Goal: Complete application form

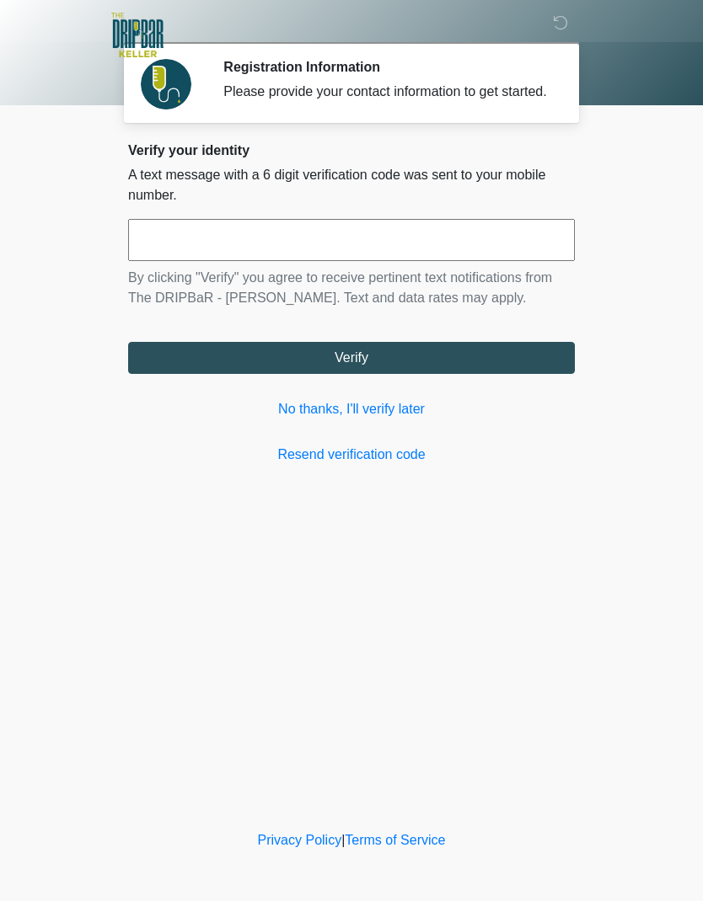
click at [185, 254] on input "text" at bounding box center [351, 240] width 447 height 42
type input "******"
click at [353, 374] on button "Verify" at bounding box center [351, 358] width 447 height 32
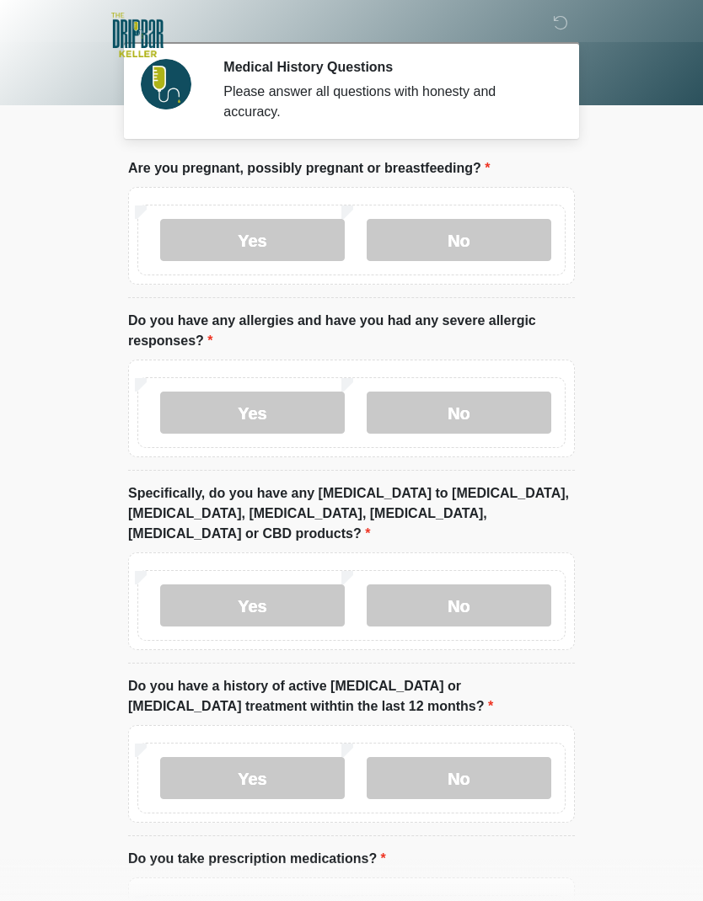
click at [463, 239] on label "No" at bounding box center [458, 240] width 185 height 42
click at [253, 414] on label "Yes" at bounding box center [252, 413] width 185 height 42
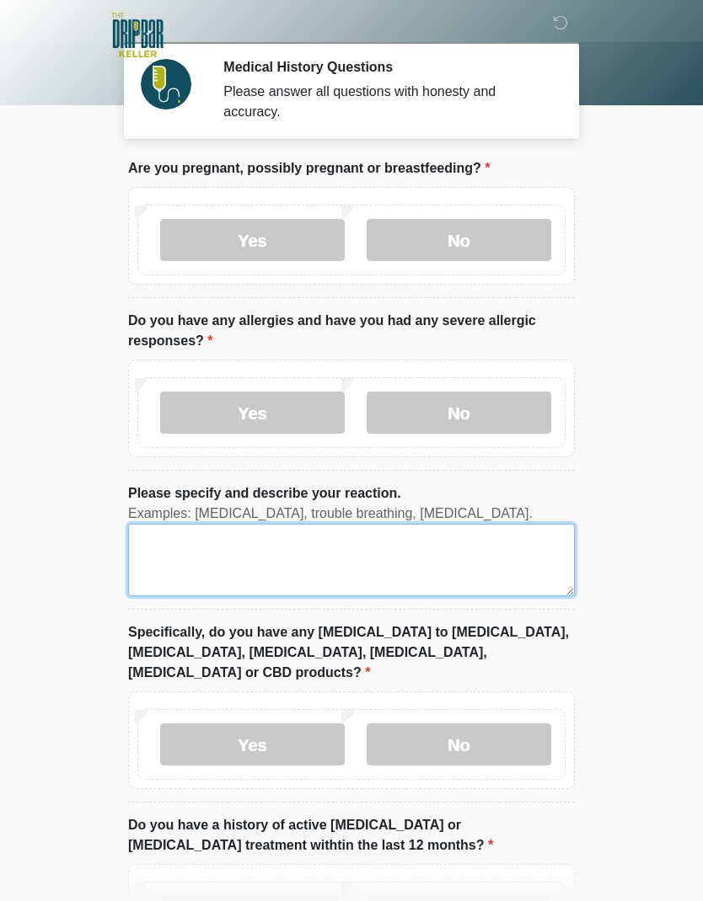
click at [155, 589] on textarea "Please specify and describe your reaction." at bounding box center [351, 560] width 447 height 72
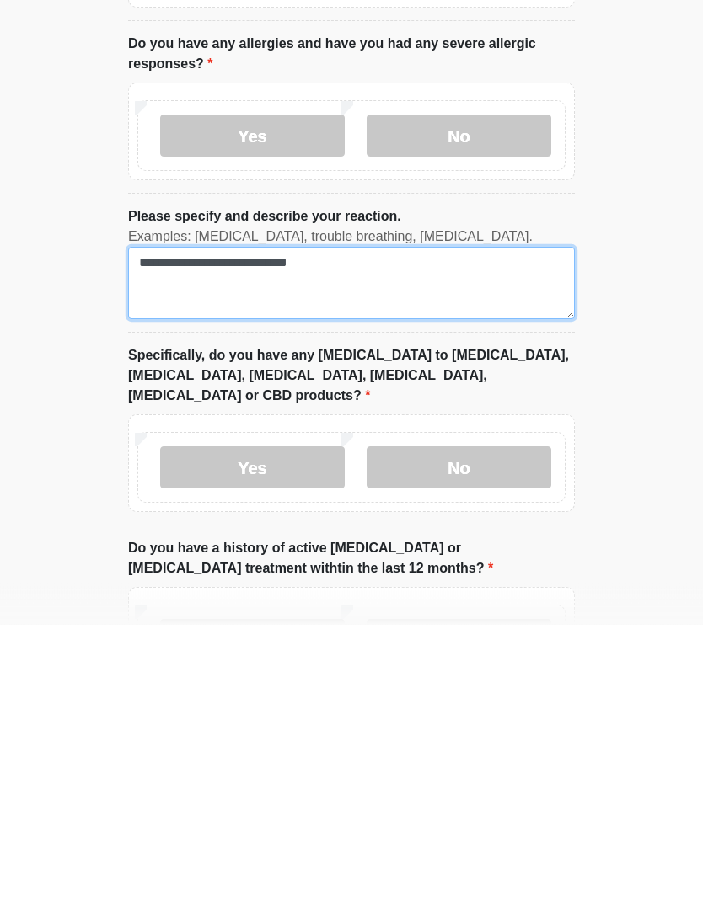
type textarea "**********"
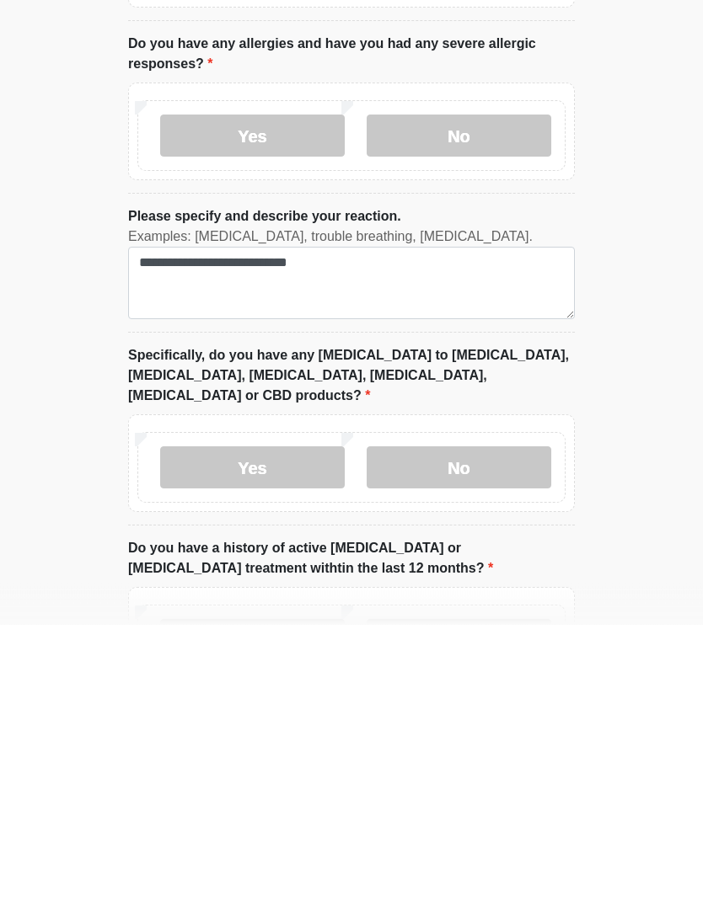
click at [474, 724] on label "No" at bounding box center [458, 745] width 185 height 42
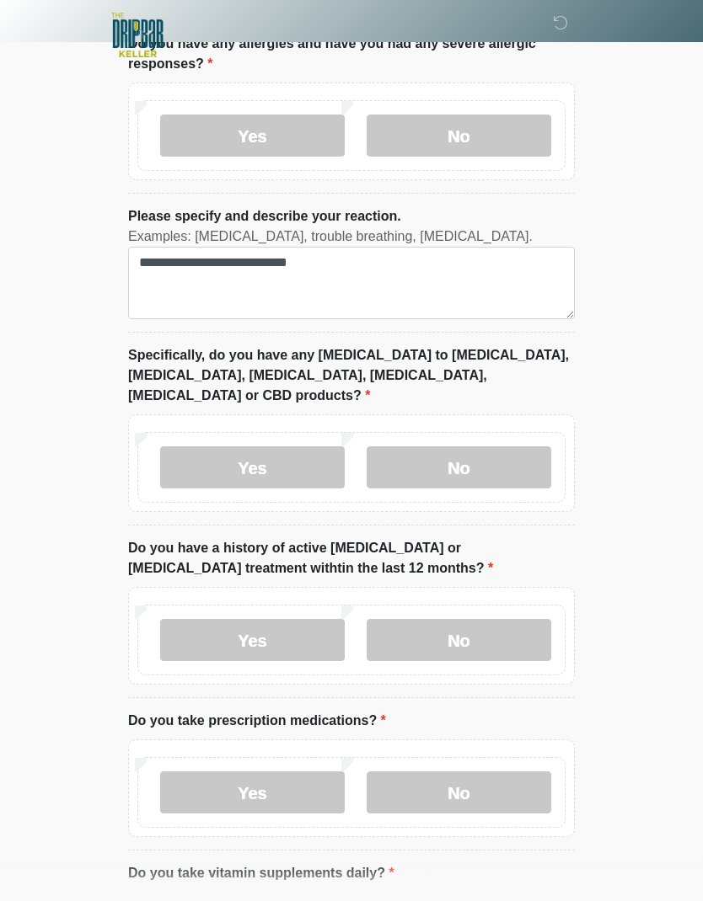
click at [445, 637] on label "No" at bounding box center [458, 640] width 185 height 42
click at [468, 773] on label "No" at bounding box center [458, 793] width 185 height 42
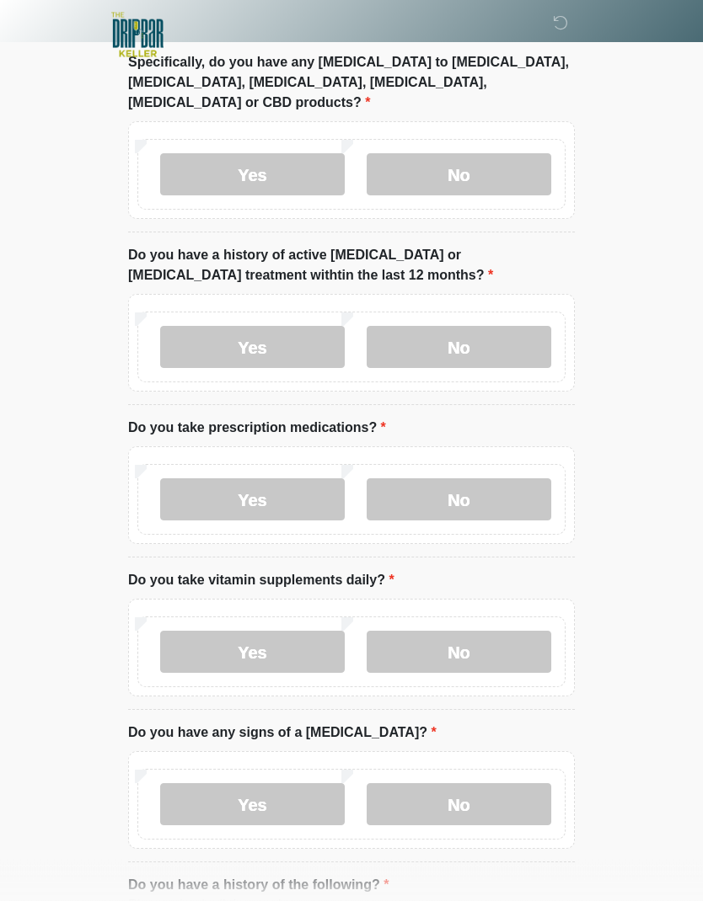
scroll to position [571, 0]
click at [290, 634] on label "Yes" at bounding box center [252, 651] width 185 height 42
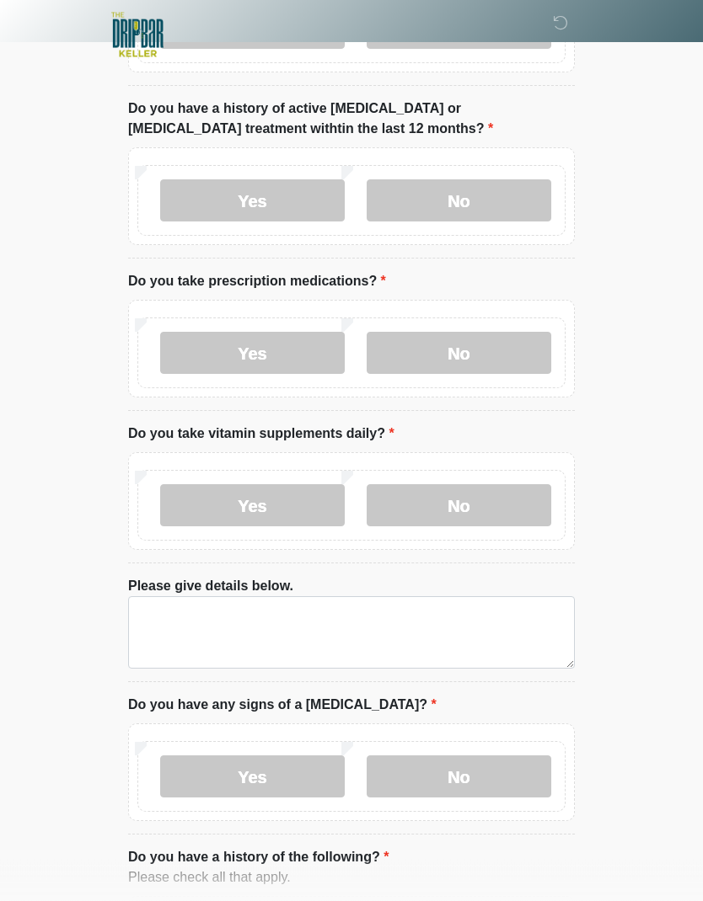
scroll to position [717, 0]
click at [452, 756] on label "No" at bounding box center [458, 777] width 185 height 42
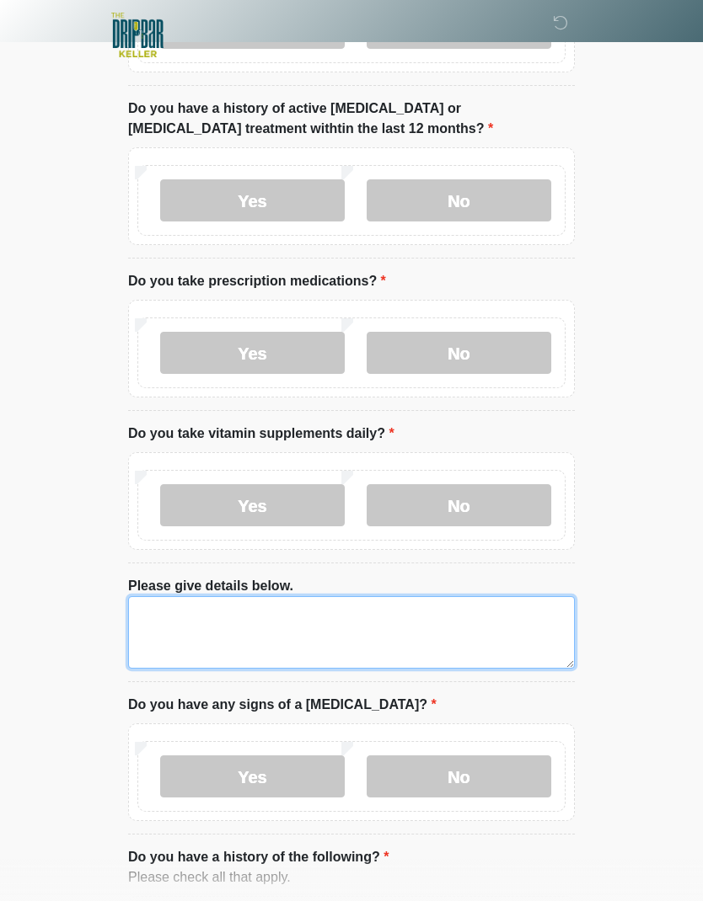
click at [163, 597] on textarea "Please give details below." at bounding box center [351, 632] width 447 height 72
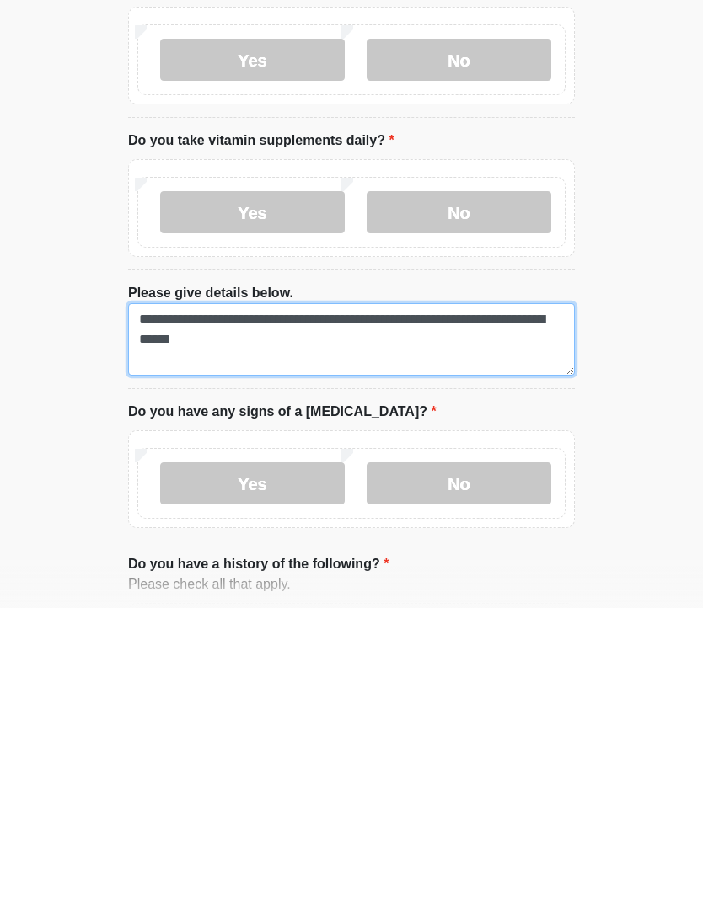
type textarea "**********"
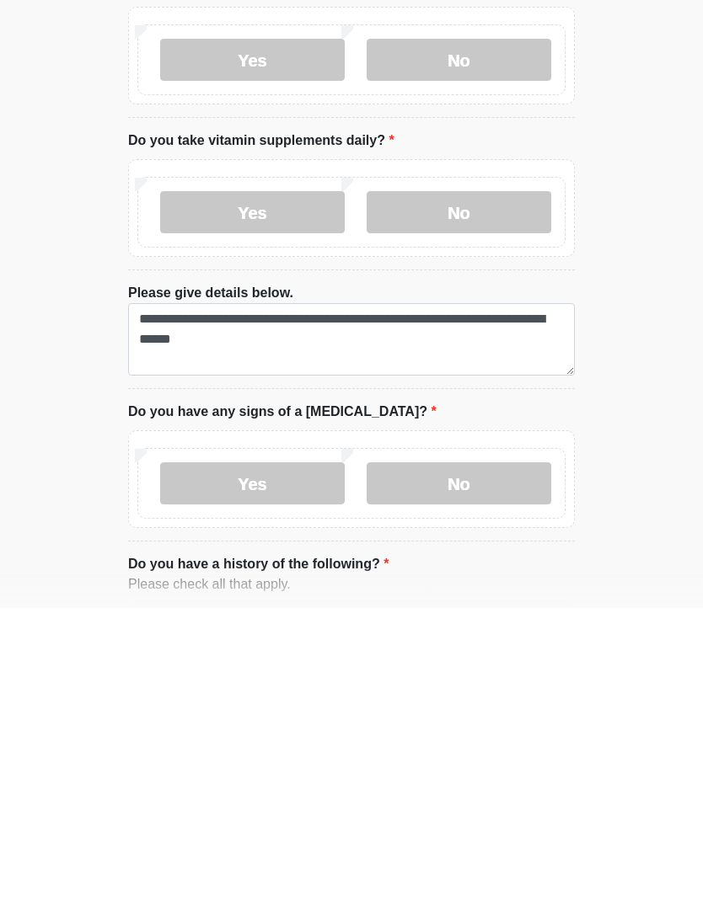
click at [457, 756] on label "No" at bounding box center [458, 777] width 185 height 42
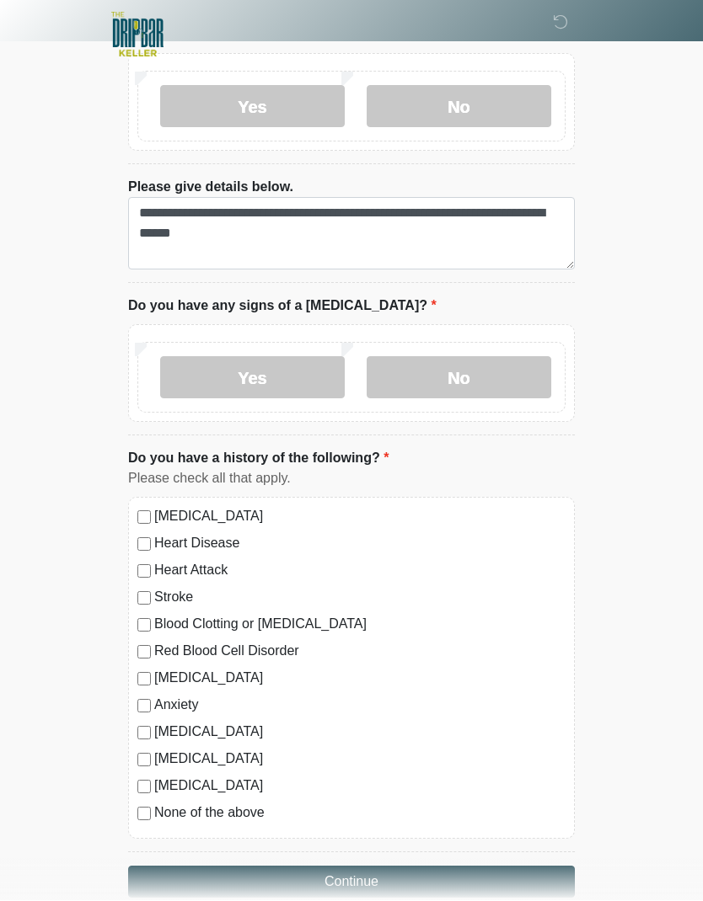
scroll to position [1112, 0]
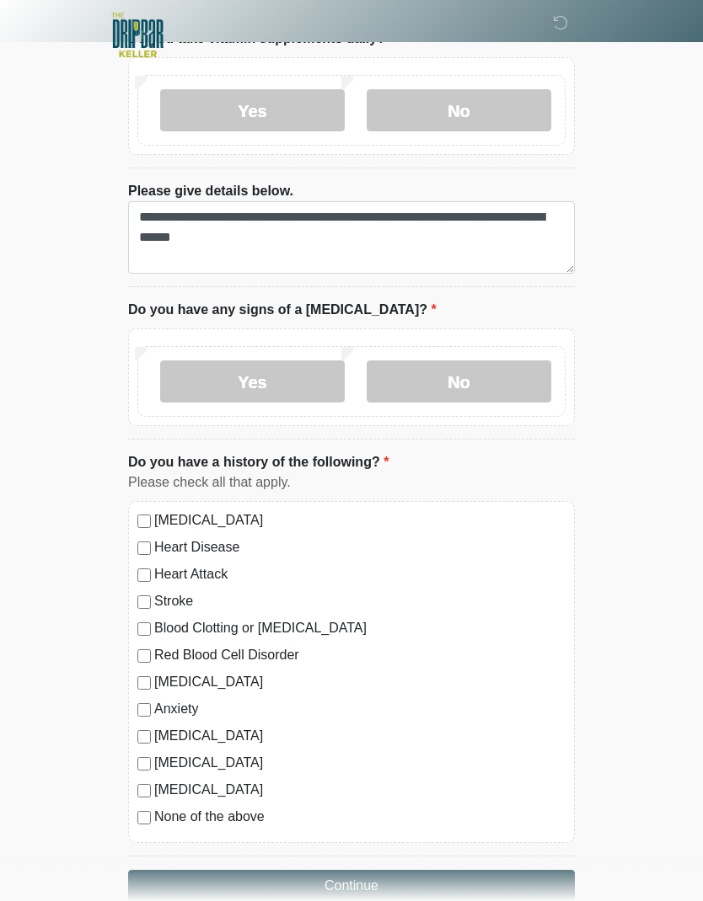
click at [361, 870] on button "Continue" at bounding box center [351, 886] width 447 height 32
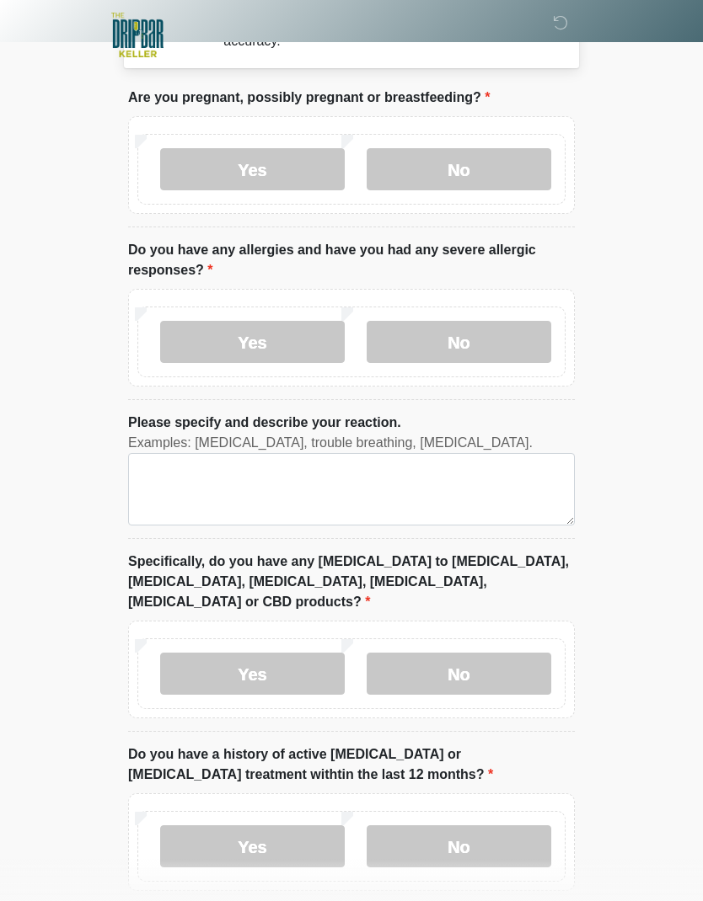
scroll to position [0, 0]
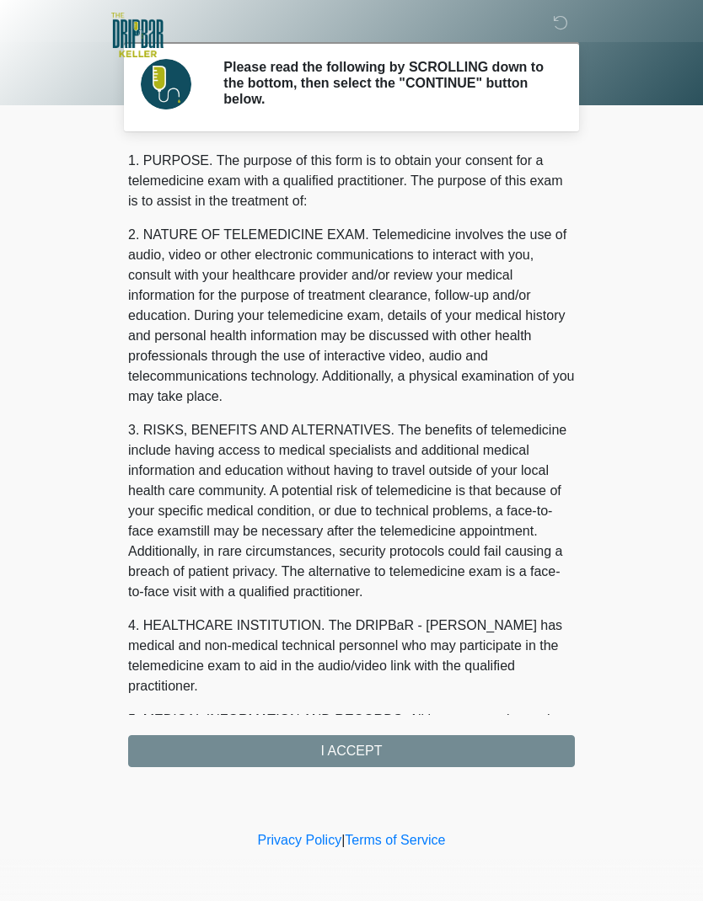
click at [356, 746] on div "1. PURPOSE. The purpose of this form is to obtain your consent for a telemedici…" at bounding box center [351, 459] width 447 height 617
click at [343, 754] on div "1. PURPOSE. The purpose of this form is to obtain your consent for a telemedici…" at bounding box center [351, 459] width 447 height 617
click at [356, 749] on div "1. PURPOSE. The purpose of this form is to obtain your consent for a telemedici…" at bounding box center [351, 459] width 447 height 617
click at [345, 755] on div "1. PURPOSE. The purpose of this form is to obtain your consent for a telemedici…" at bounding box center [351, 459] width 447 height 617
click at [343, 758] on div "1. PURPOSE. The purpose of this form is to obtain your consent for a telemedici…" at bounding box center [351, 459] width 447 height 617
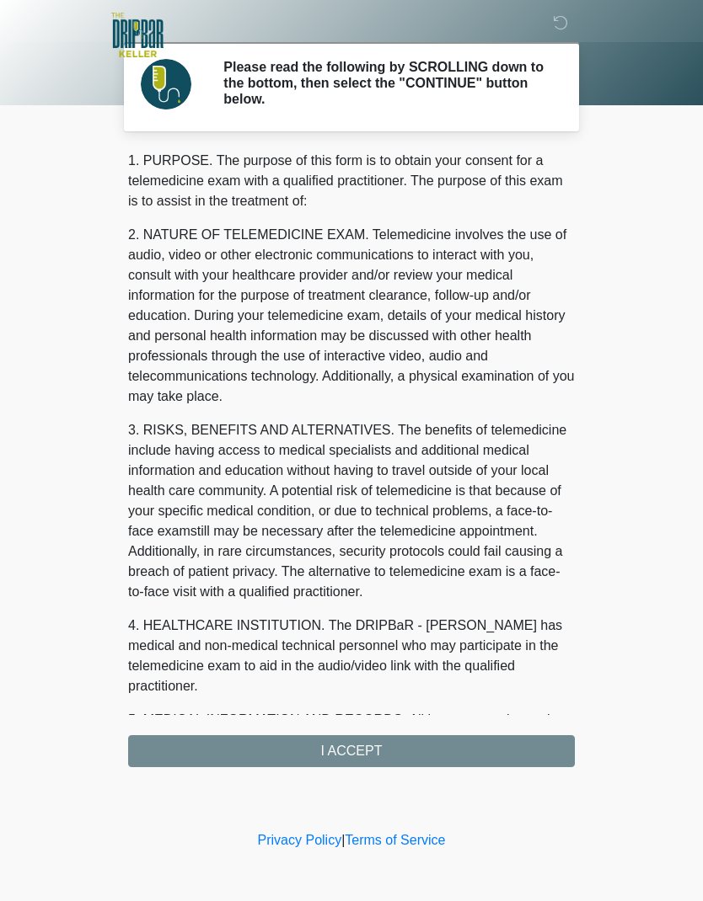
click at [333, 757] on div "1. PURPOSE. The purpose of this form is to obtain your consent for a telemedici…" at bounding box center [351, 459] width 447 height 617
click at [342, 741] on div "1. PURPOSE. The purpose of this form is to obtain your consent for a telemedici…" at bounding box center [351, 459] width 447 height 617
click at [355, 760] on div "1. PURPOSE. The purpose of this form is to obtain your consent for a telemedici…" at bounding box center [351, 459] width 447 height 617
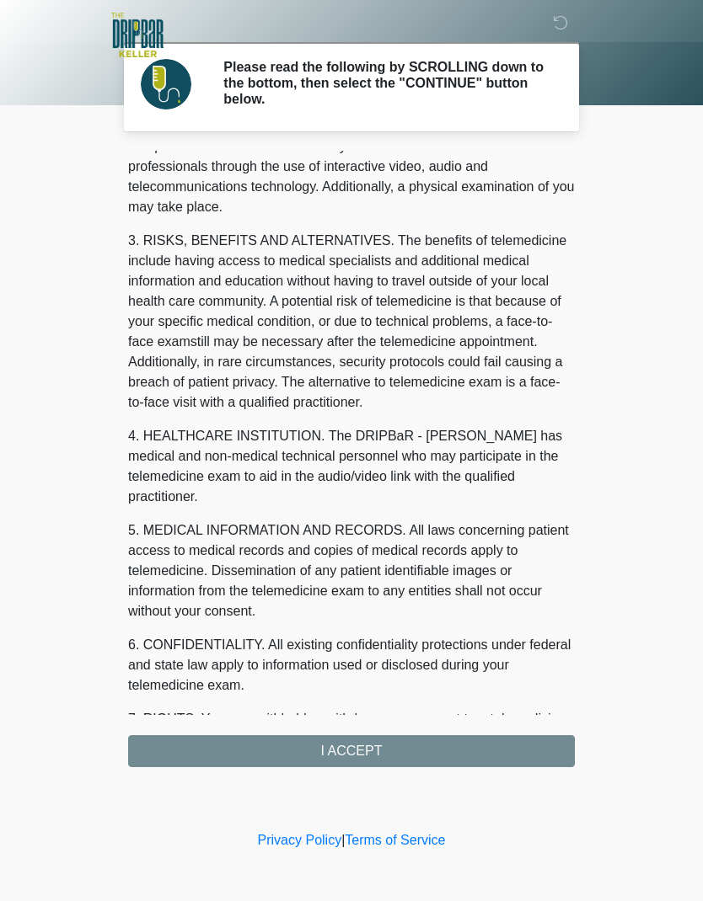
scroll to position [189, 0]
click at [334, 756] on div "1. PURPOSE. The purpose of this form is to obtain your consent for a telemedici…" at bounding box center [351, 459] width 447 height 617
click at [352, 761] on div "1. PURPOSE. The purpose of this form is to obtain your consent for a telemedici…" at bounding box center [351, 459] width 447 height 617
click at [338, 750] on div "1. PURPOSE. The purpose of this form is to obtain your consent for a telemedici…" at bounding box center [351, 459] width 447 height 617
click at [352, 762] on div "1. PURPOSE. The purpose of this form is to obtain your consent for a telemedici…" at bounding box center [351, 459] width 447 height 617
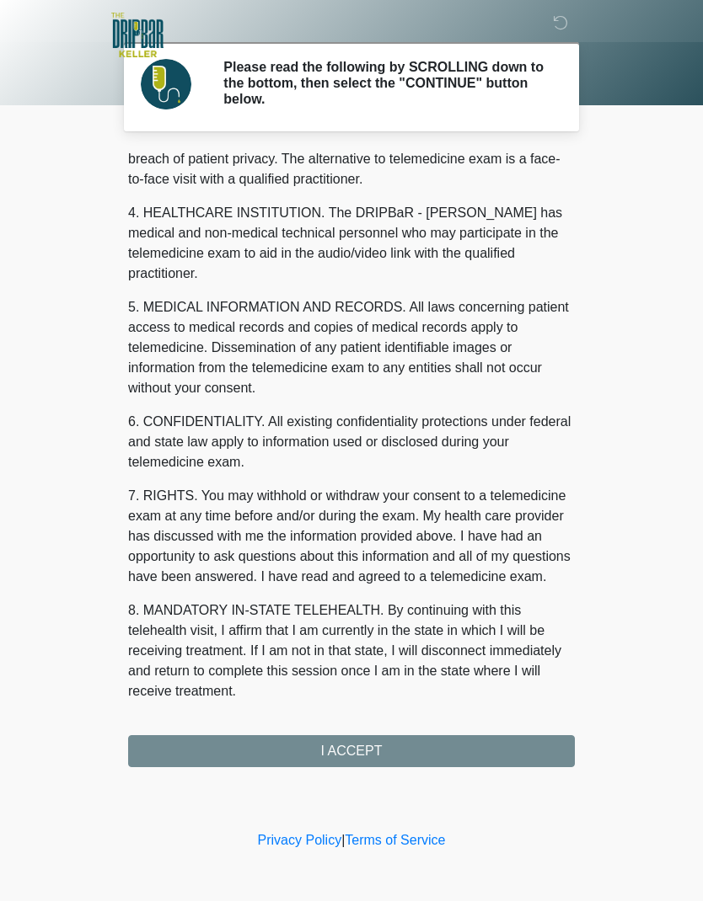
click at [397, 746] on button "I ACCEPT" at bounding box center [351, 751] width 447 height 32
click at [396, 745] on button "I ACCEPT" at bounding box center [351, 751] width 447 height 32
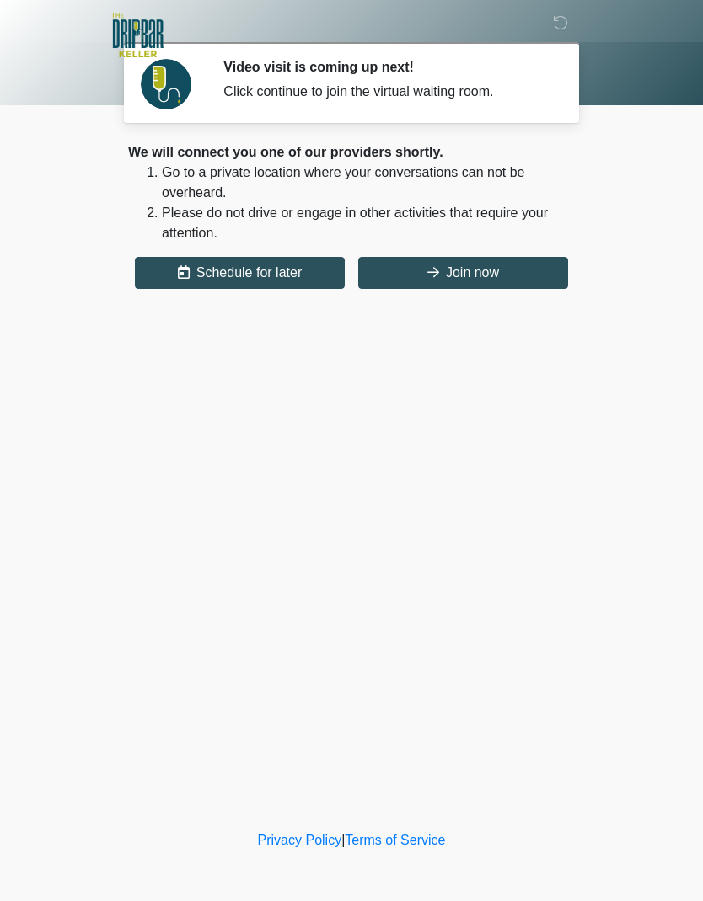
click at [486, 268] on button "Join now" at bounding box center [463, 273] width 210 height 32
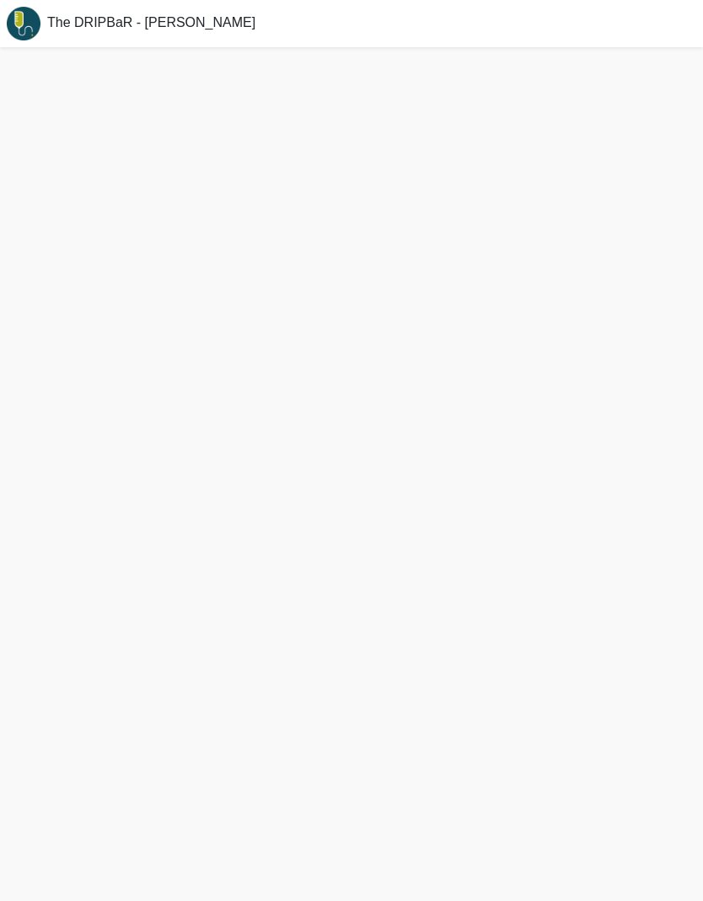
scroll to position [3, 0]
